Goal: Find specific page/section: Find specific page/section

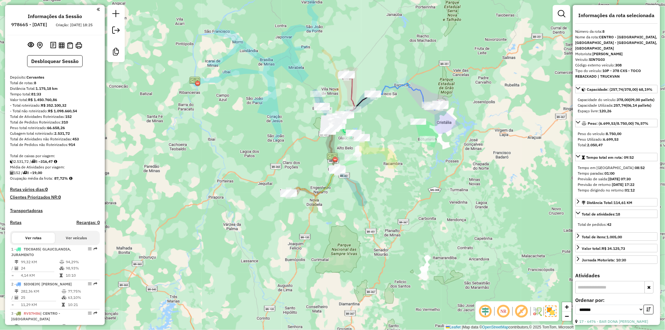
scroll to position [267, 0]
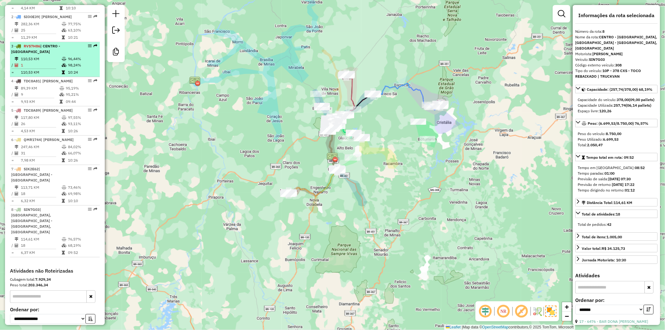
click at [64, 55] on div "3 - RVS7H86 | CENTRO - BOCAIUVA" at bounding box center [44, 48] width 66 height 11
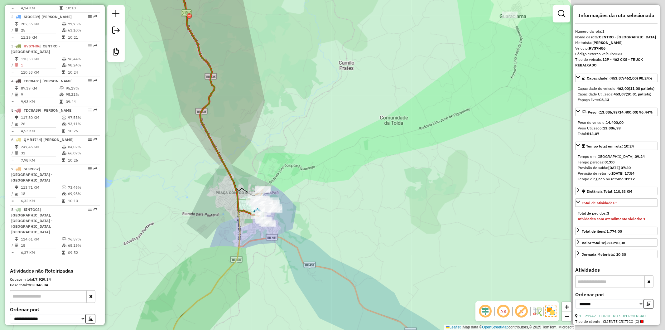
drag, startPoint x: 420, startPoint y: 231, endPoint x: 275, endPoint y: 194, distance: 149.5
click at [275, 194] on div "Janela de atendimento Grade de atendimento Capacidade Transportadoras Veículos …" at bounding box center [332, 165] width 665 height 330
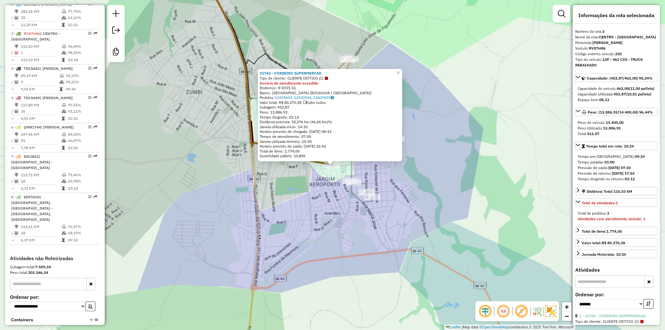
scroll to position [302, 0]
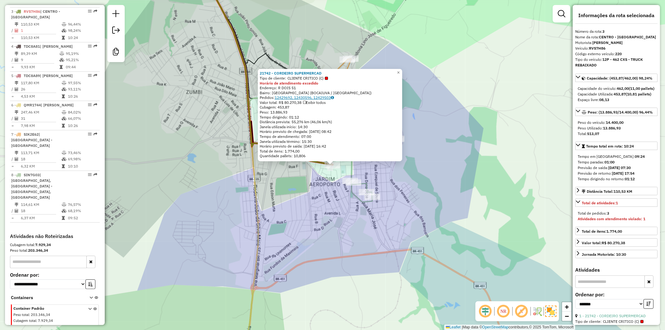
click at [334, 99] on icon at bounding box center [332, 98] width 3 height 4
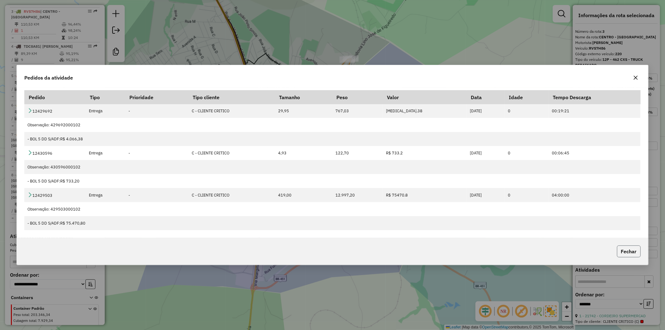
click at [636, 252] on button "Fechar" at bounding box center [629, 251] width 24 height 12
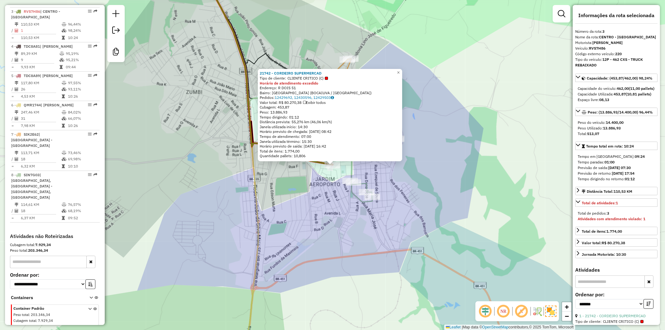
click at [439, 194] on div "21742 - CORDEIRO SUPERMERCAD Tipo de cliente: CLIENTE CRITICO (C) Horário de at…" at bounding box center [332, 165] width 665 height 330
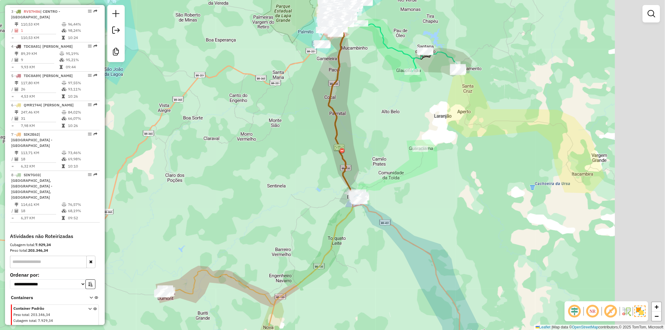
drag, startPoint x: 528, startPoint y: 182, endPoint x: 425, endPoint y: 172, distance: 102.7
click at [428, 172] on div "Janela de atendimento Grade de atendimento Capacidade Transportadoras Veículos …" at bounding box center [332, 165] width 665 height 330
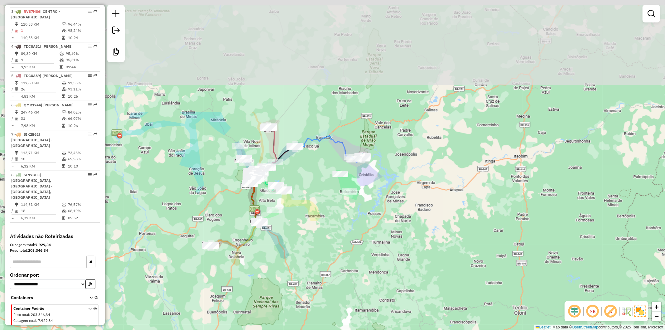
drag, startPoint x: 472, startPoint y: 116, endPoint x: 458, endPoint y: 261, distance: 145.6
click at [458, 261] on div "Janela de atendimento Grade de atendimento Capacidade Transportadoras Veículos …" at bounding box center [332, 165] width 665 height 330
